Goal: Information Seeking & Learning: Compare options

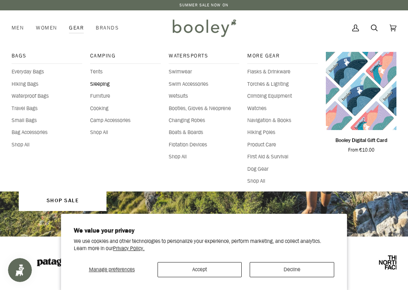
click at [106, 84] on span "Sleeping" at bounding box center [125, 84] width 71 height 8
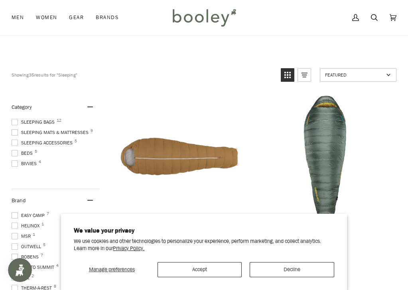
scroll to position [66, 0]
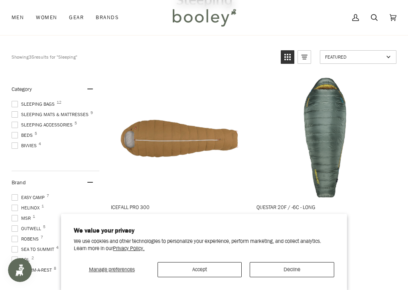
click at [219, 270] on button "Accept" at bounding box center [199, 269] width 84 height 15
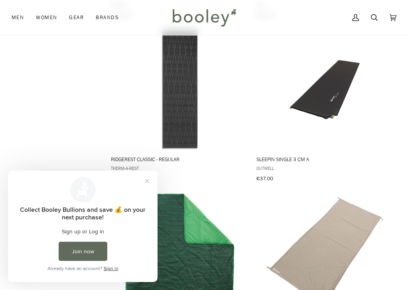
scroll to position [606, 0]
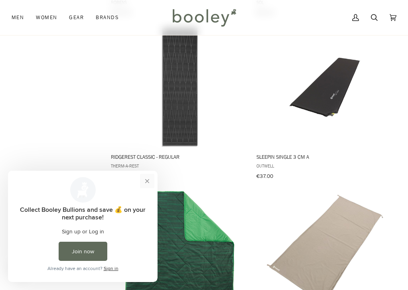
click at [148, 183] on button "Close prompt" at bounding box center [147, 181] width 14 height 14
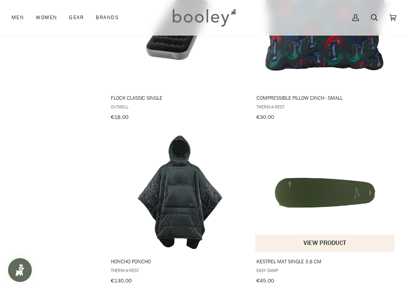
scroll to position [1481, 0]
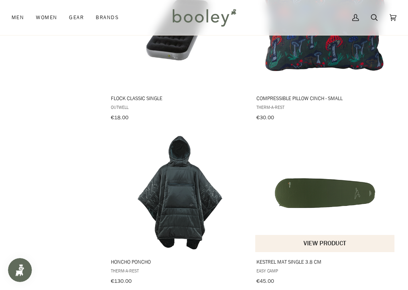
click at [330, 223] on img "Kestrel Mat Single 3.8 cm" at bounding box center [325, 192] width 120 height 120
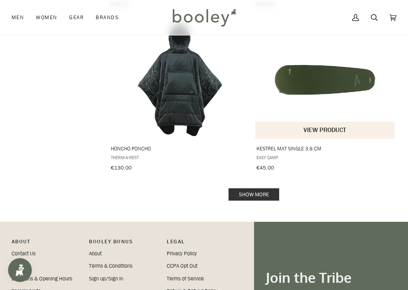
scroll to position [1557, 0]
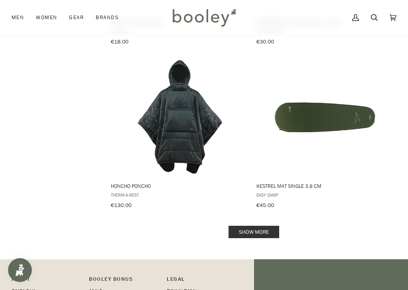
click at [247, 226] on link "Show more" at bounding box center [253, 232] width 51 height 12
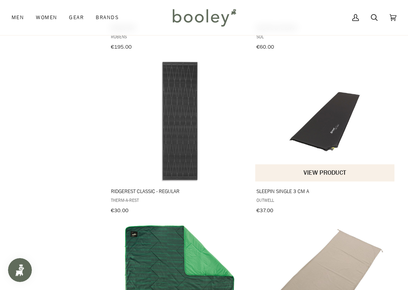
scroll to position [714, 0]
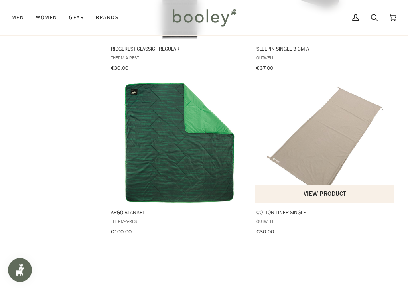
click at [334, 151] on img "Cotton Liner Single" at bounding box center [325, 143] width 120 height 120
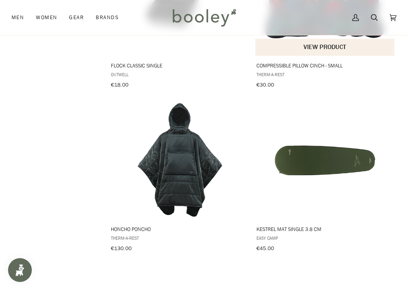
scroll to position [1520, 0]
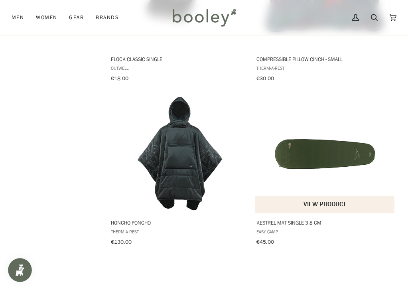
click at [321, 142] on img "Kestrel Mat Single 3.8 cm" at bounding box center [325, 153] width 120 height 120
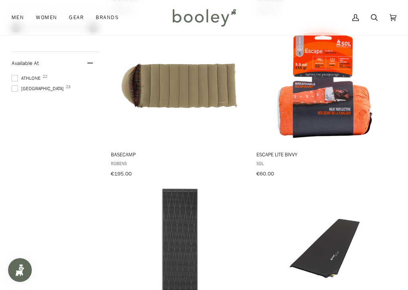
scroll to position [584, 0]
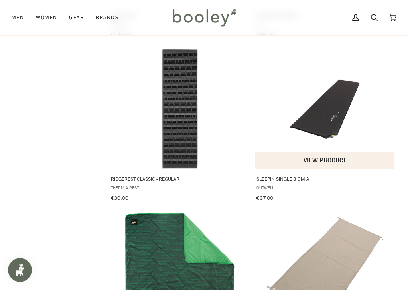
click at [304, 132] on img "Sleepin Single 3 cm A" at bounding box center [325, 109] width 120 height 120
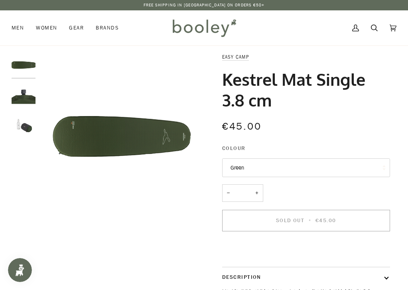
click at [20, 127] on img "Easy Camp Kestrel Mat Single 3.8 cm Green - Booley Galway" at bounding box center [24, 126] width 24 height 24
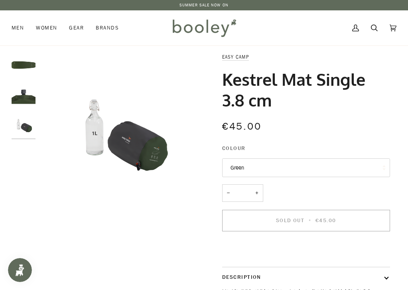
click at [21, 99] on img "Easy Camp Kestrel Mat Single 3.8 cm Green - Booley Galway" at bounding box center [24, 95] width 24 height 24
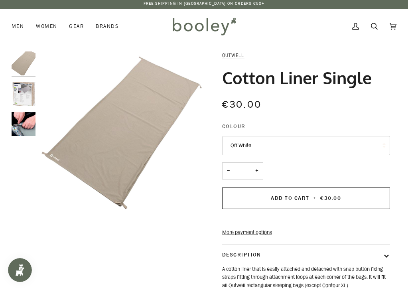
click at [12, 100] on img "Outwell Cotton Liner Single - Booley Galway" at bounding box center [24, 94] width 24 height 24
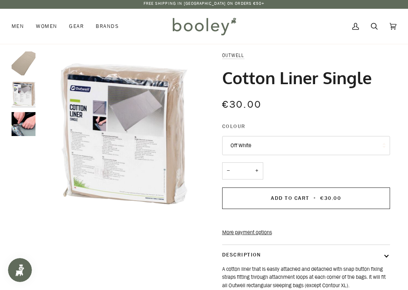
click at [28, 126] on img "Outwell Cotton Liner Single - Booley Galway" at bounding box center [24, 124] width 24 height 24
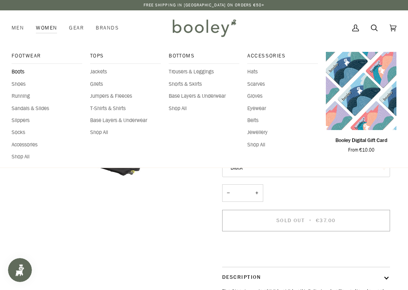
click at [14, 73] on span "Boots" at bounding box center [47, 72] width 71 height 8
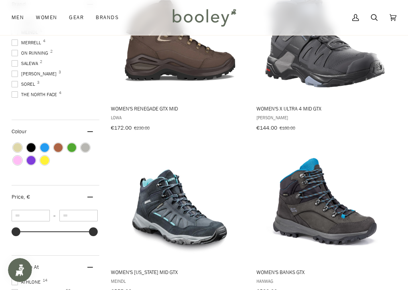
scroll to position [276, 0]
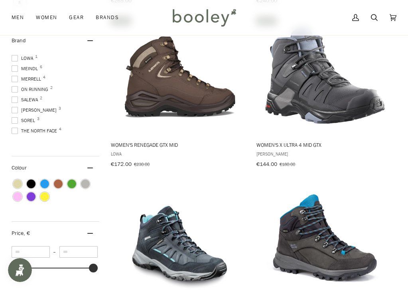
click at [28, 106] on span "Salomon 3" at bounding box center [35, 109] width 47 height 7
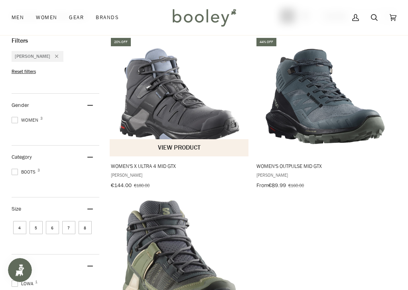
scroll to position [92, 0]
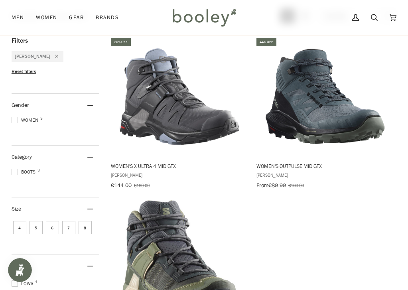
click at [55, 56] on icon "Remove filter: Salomon" at bounding box center [56, 56] width 3 height 3
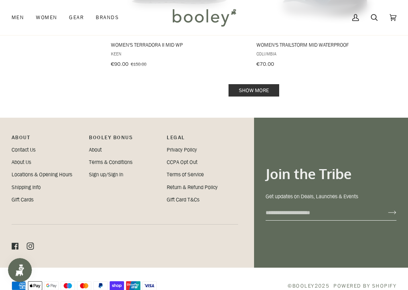
click at [248, 84] on link "Show more" at bounding box center [253, 90] width 51 height 12
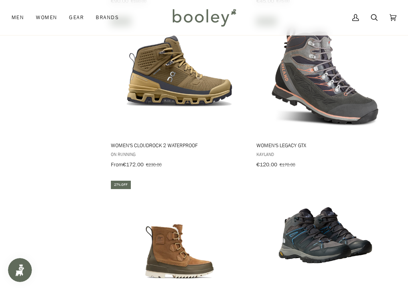
scroll to position [3200, 0]
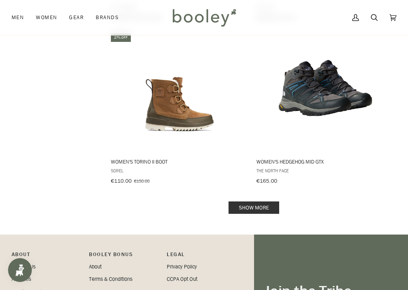
click at [258, 201] on link "Show more" at bounding box center [253, 207] width 51 height 12
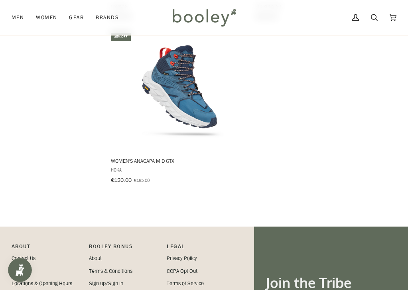
scroll to position [4348, 0]
